Goal: Check status: Check status

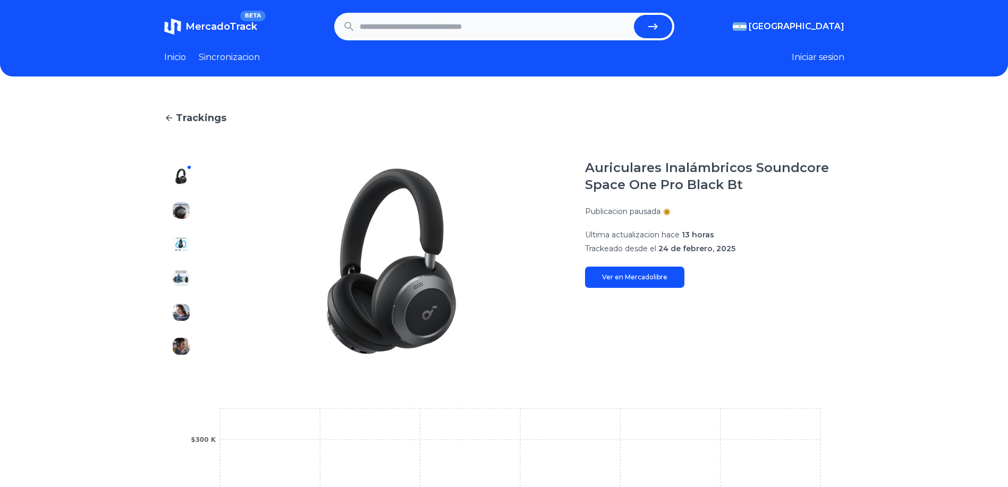
scroll to position [266, 0]
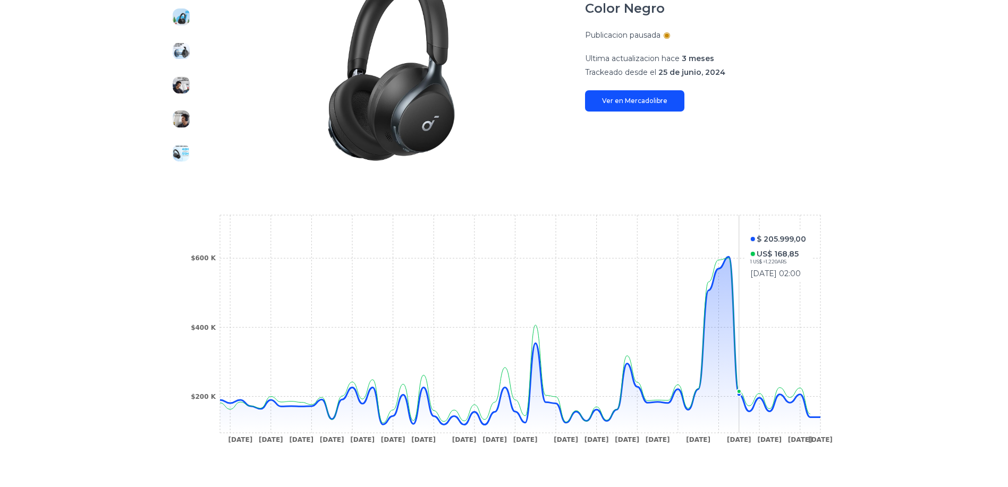
scroll to position [213, 0]
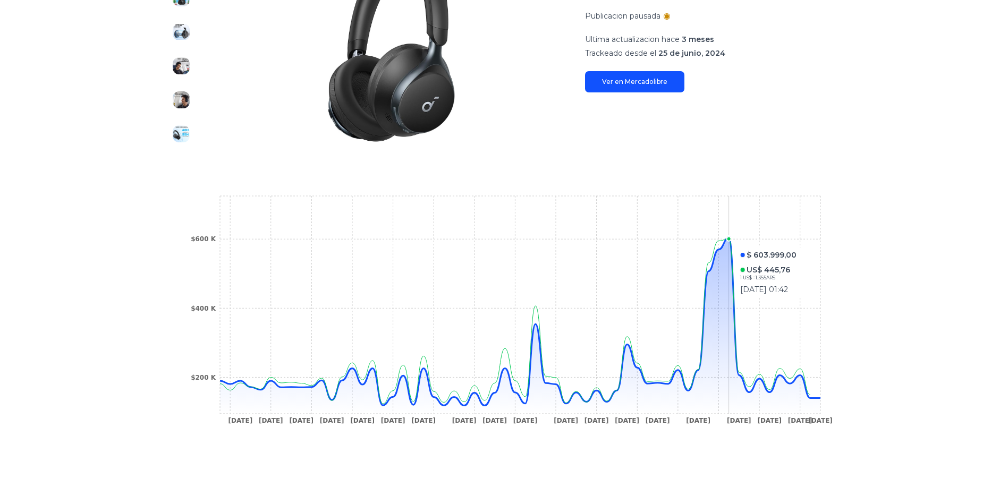
click at [731, 241] on circle at bounding box center [728, 239] width 4 height 4
click at [819, 394] on icon "29 Aug 24 1 Oct 24 14 Oct 24 21 Oct 24 2 Nov 24 7 Nov 24 19 Nov 24 28 Nov 24 4 …" at bounding box center [504, 312] width 638 height 239
click at [822, 395] on icon "29 Aug 24 1 Oct 24 14 Oct 24 21 Oct 24 2 Nov 24 7 Nov 24 19 Nov 24 28 Nov 24 4 …" at bounding box center [504, 312] width 638 height 239
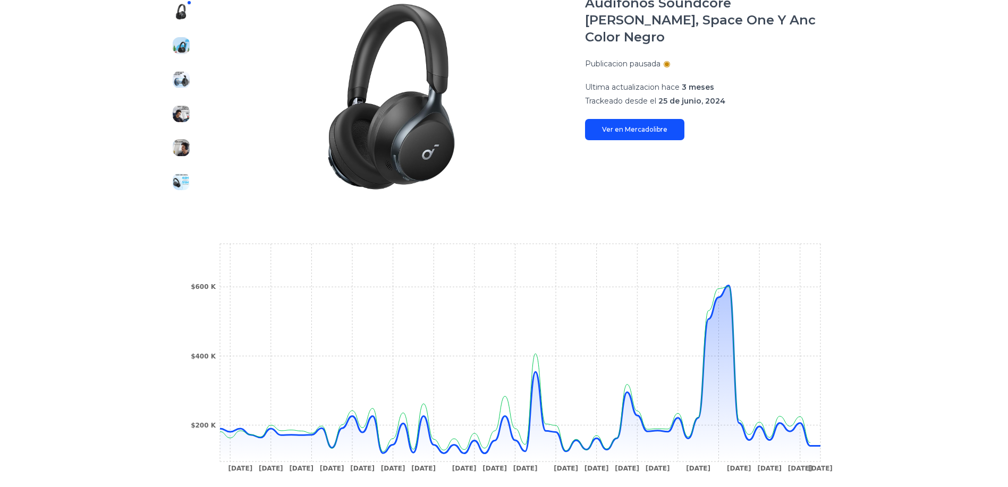
scroll to position [0, 0]
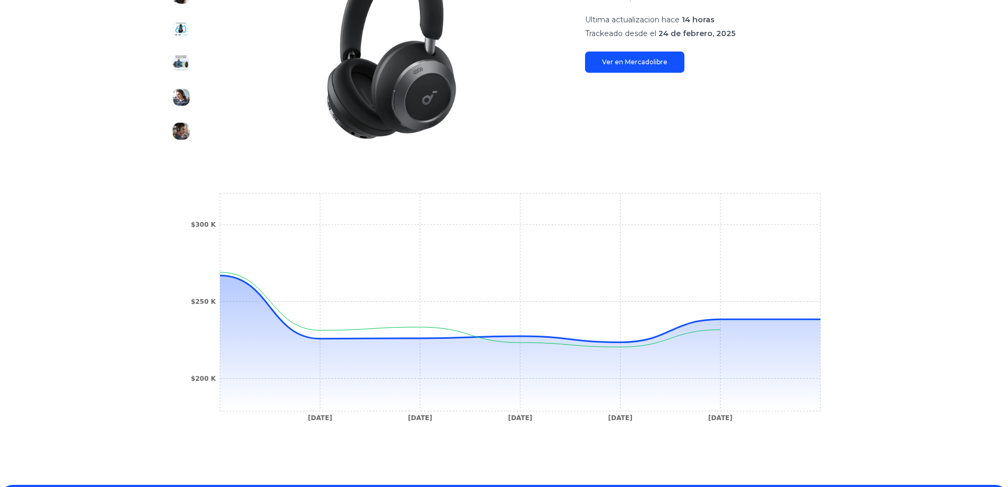
scroll to position [106, 0]
